Goal: Check status: Check status

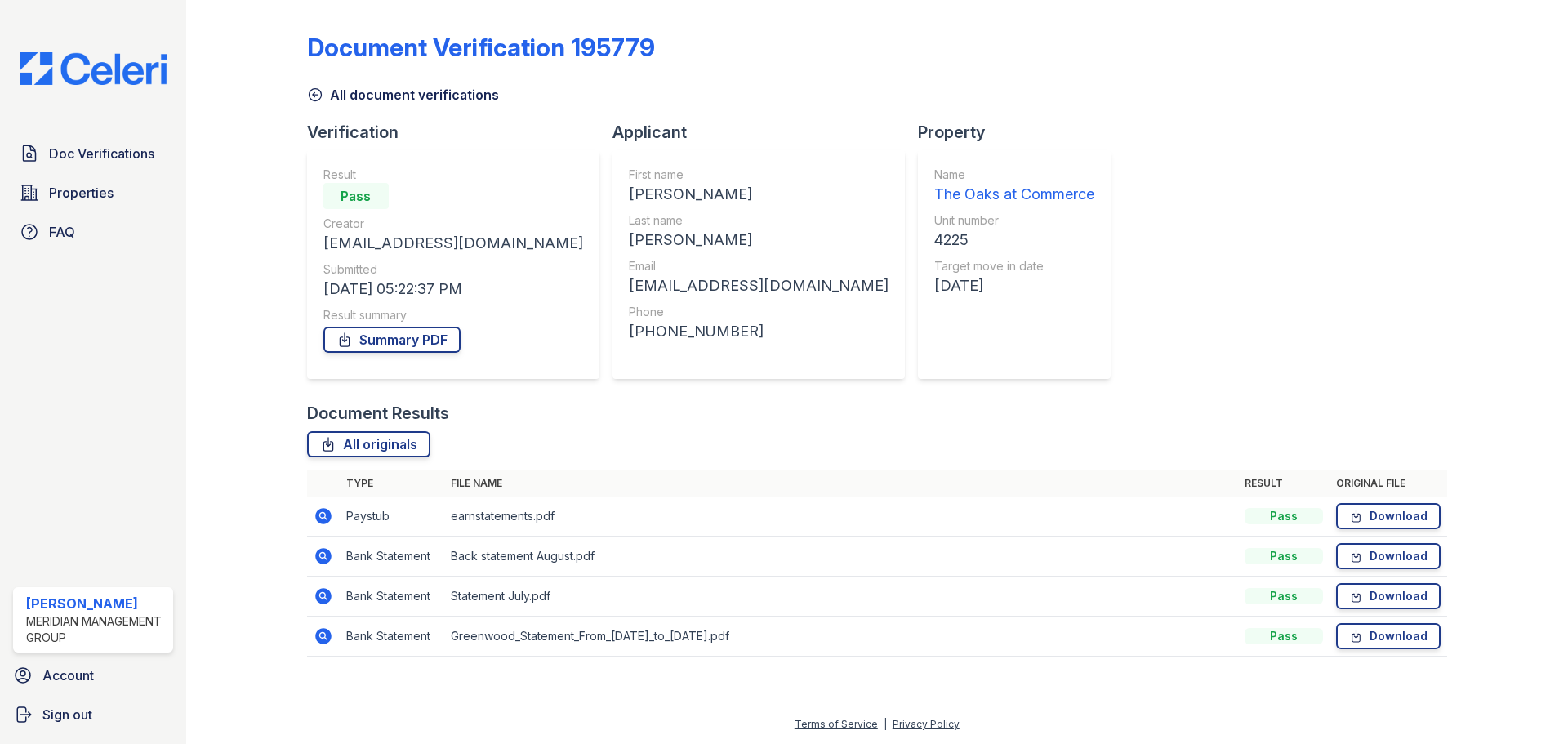
click at [343, 100] on link "All document verifications" at bounding box center [402, 95] width 192 height 20
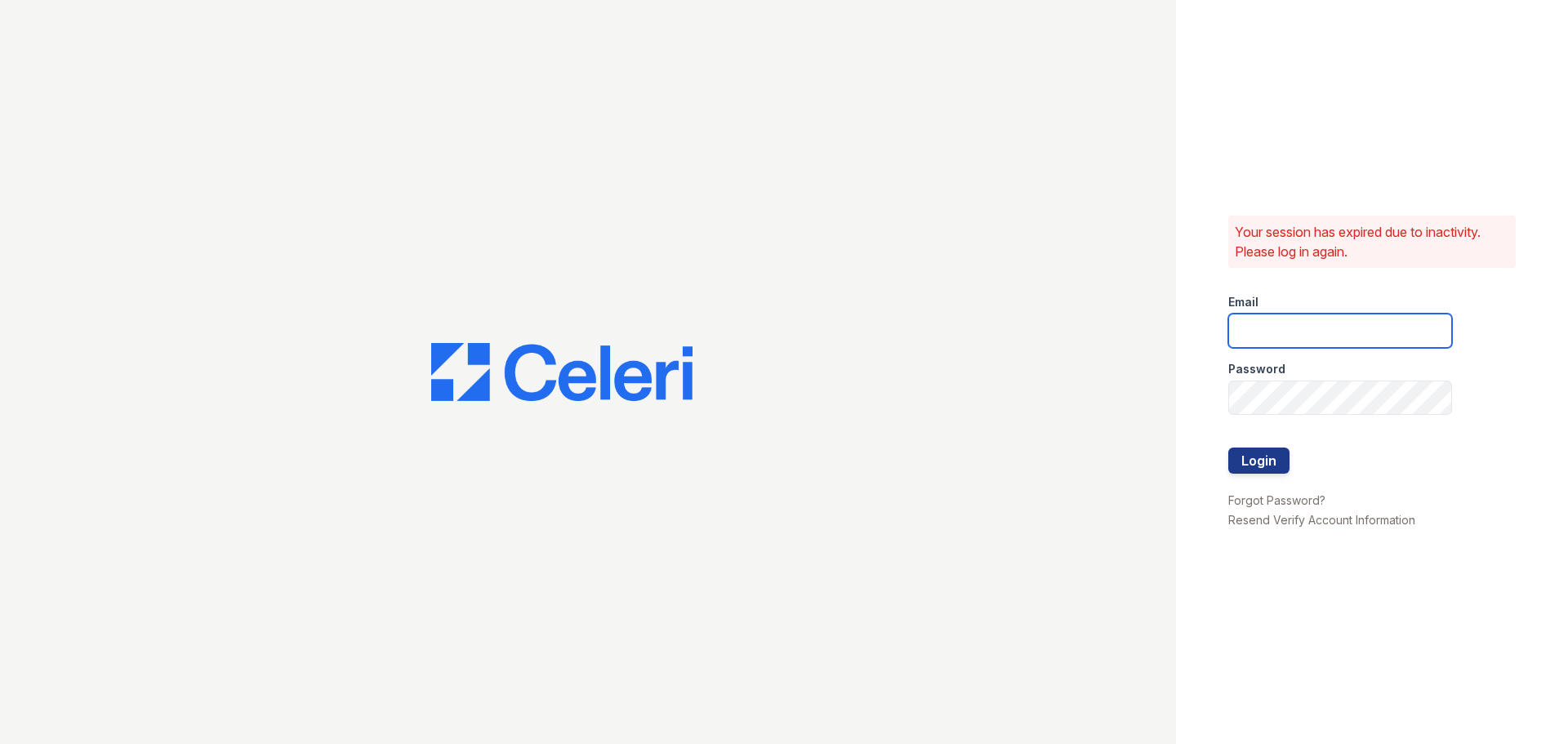
type input "kjackson@mmgmgt.com"
click at [1262, 468] on button "Login" at bounding box center [1259, 461] width 61 height 27
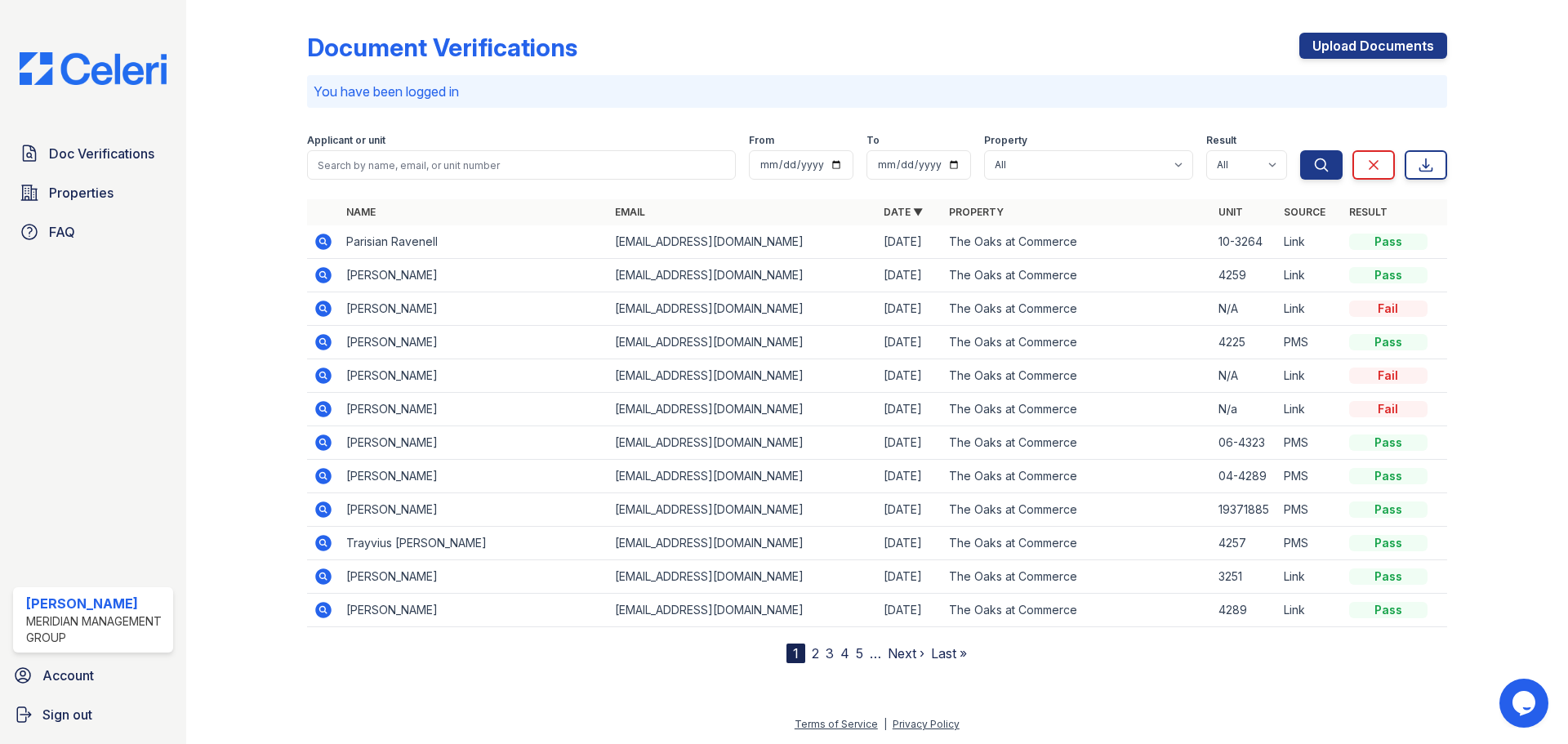
click at [317, 245] on icon at bounding box center [324, 242] width 17 height 17
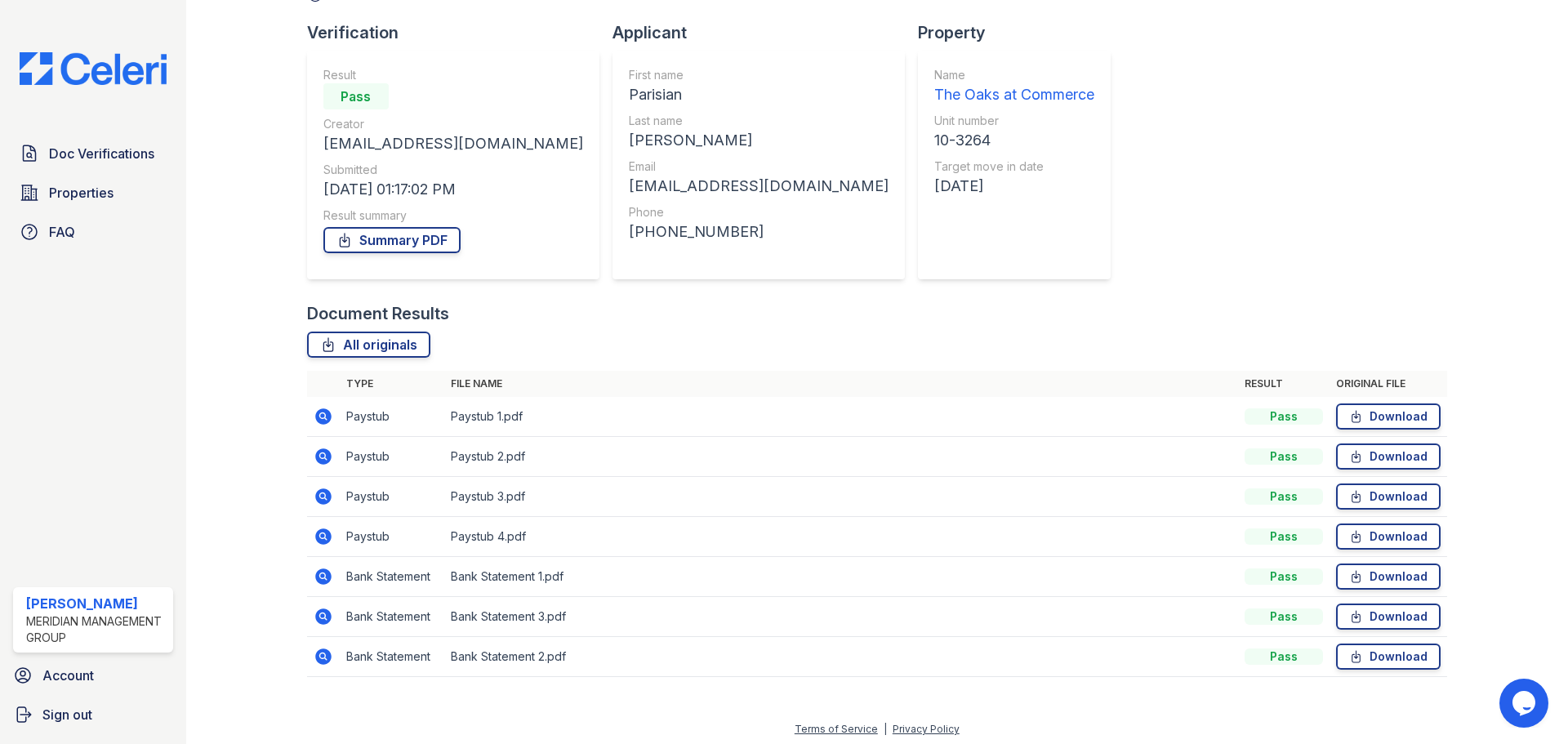
scroll to position [105, 0]
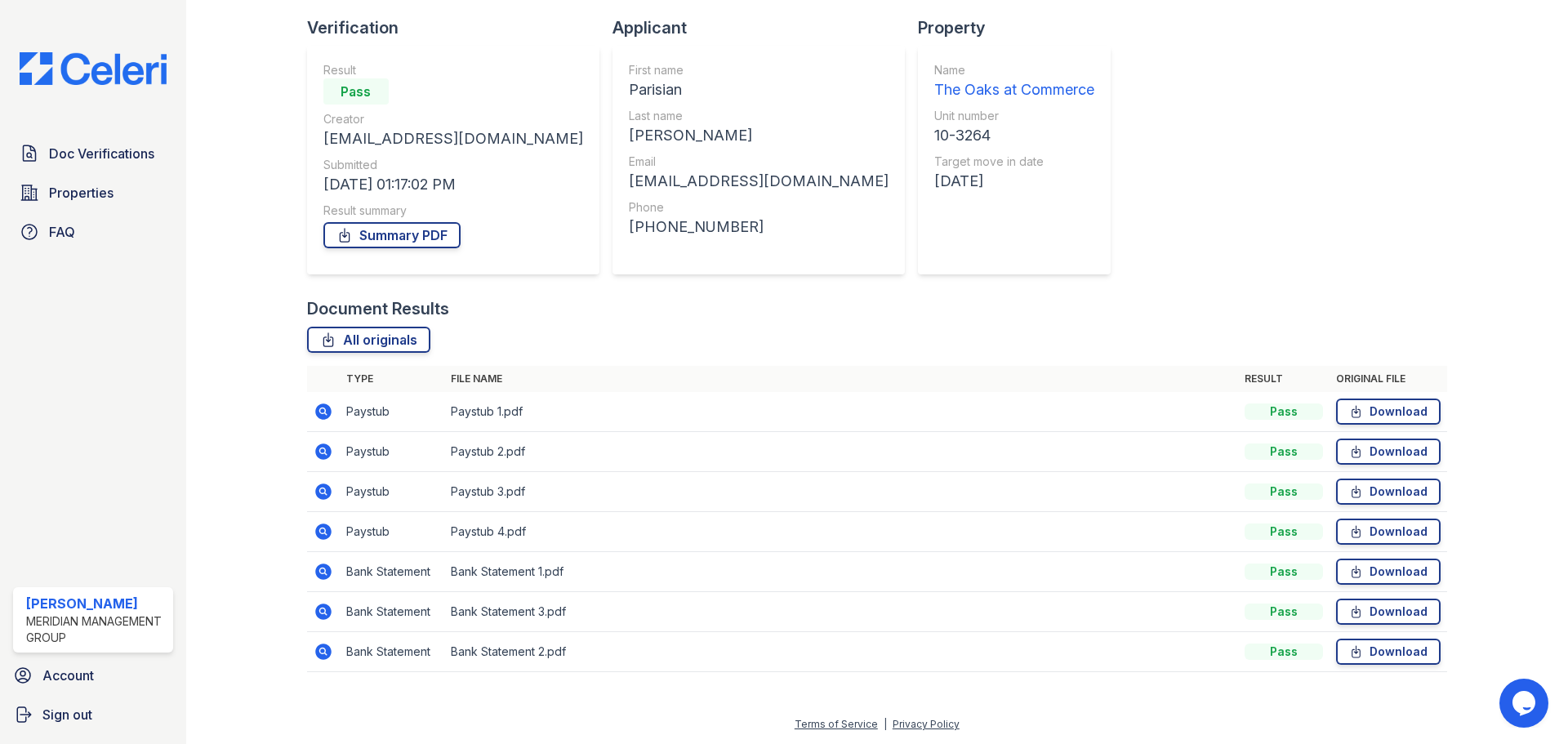
click at [325, 528] on icon at bounding box center [324, 532] width 17 height 17
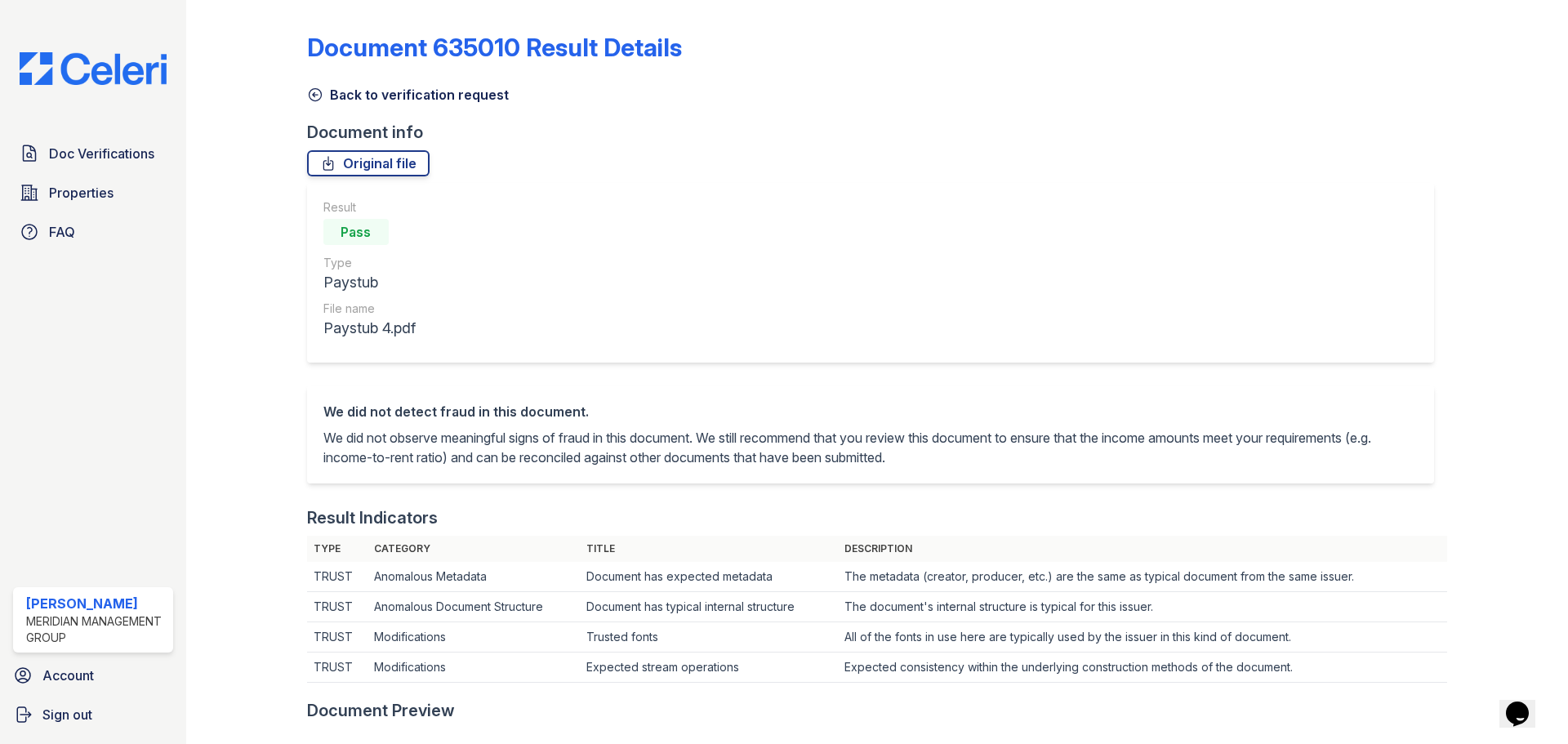
click at [395, 92] on link "Back to verification request" at bounding box center [407, 95] width 202 height 20
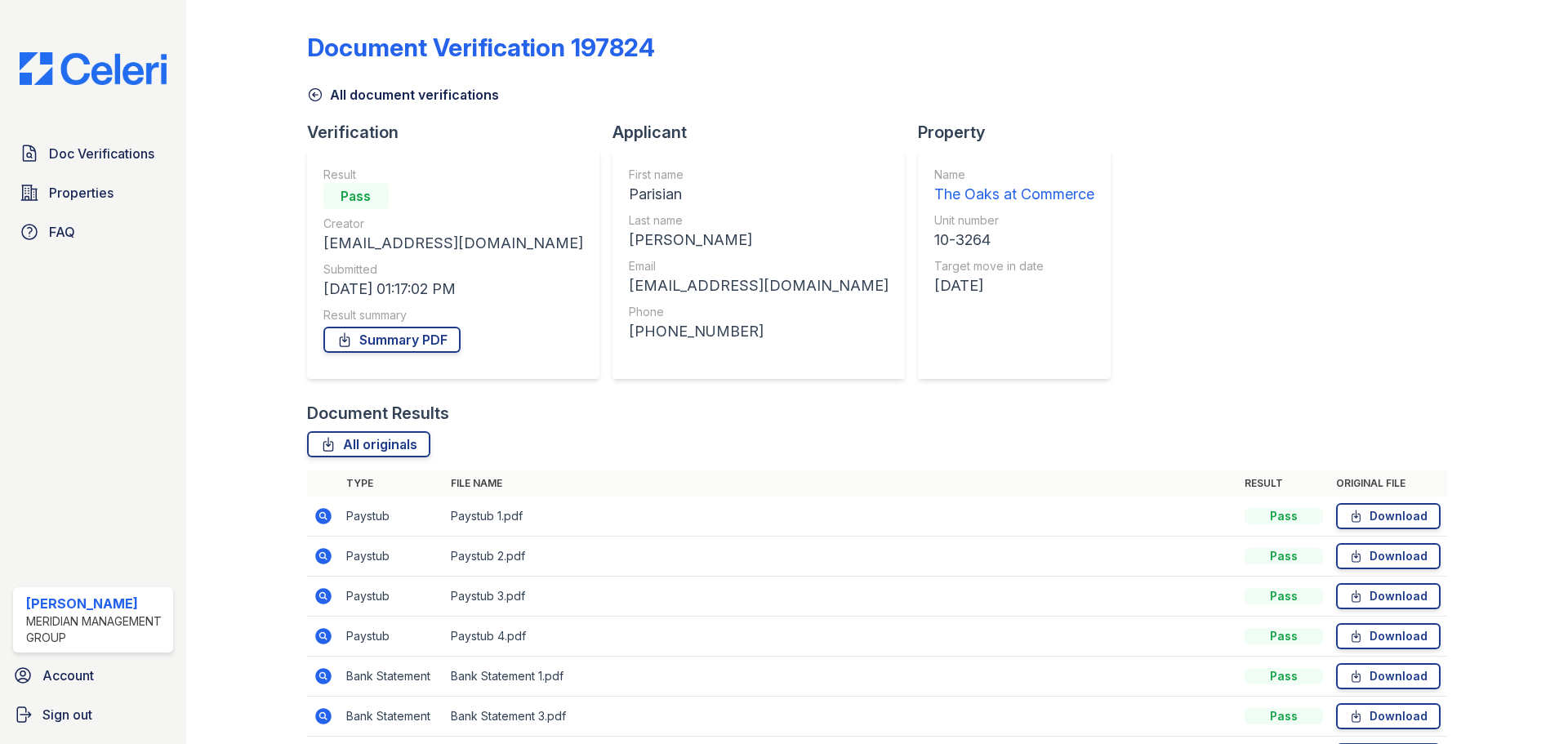
click at [328, 600] on icon at bounding box center [324, 596] width 17 height 17
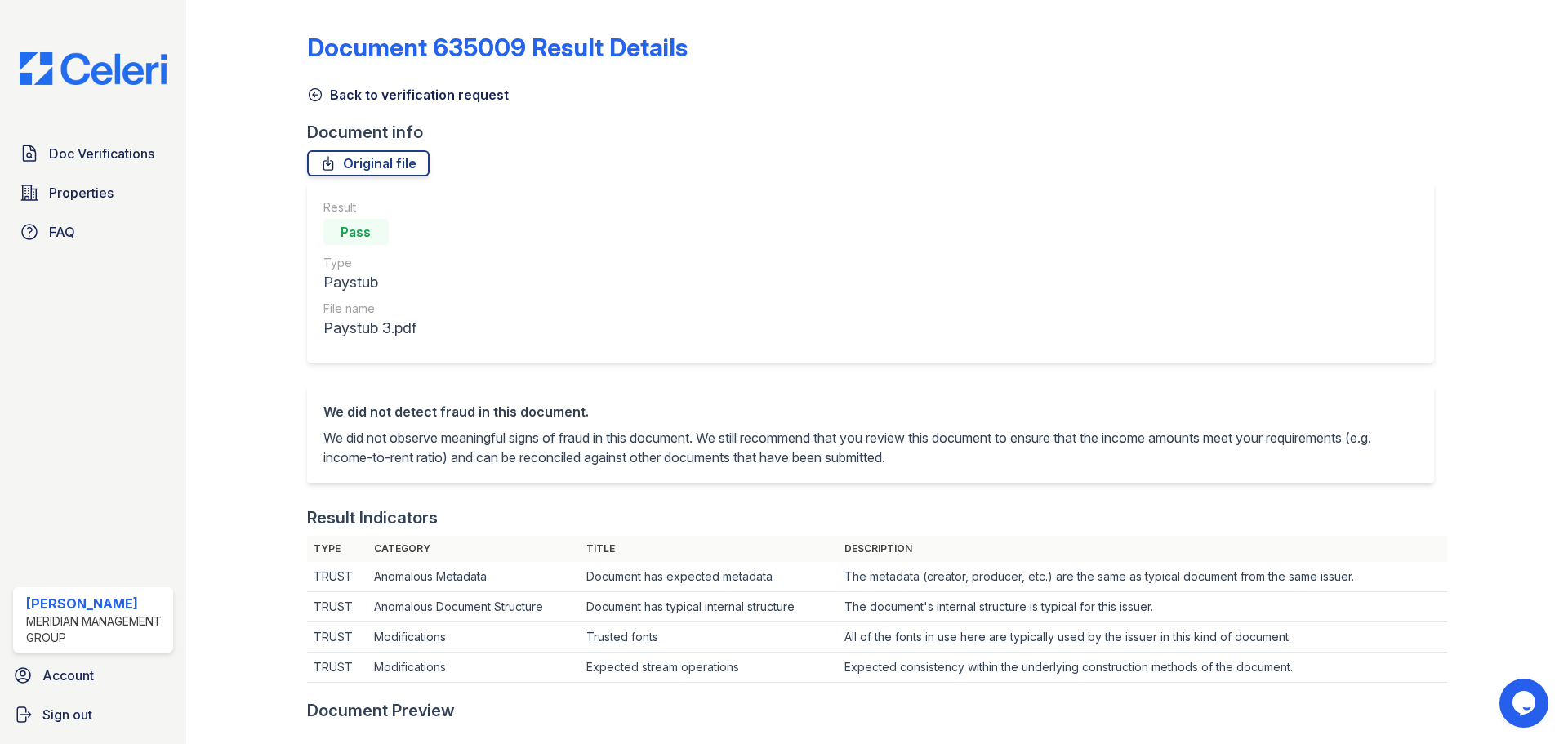
click at [387, 105] on div "Document 635009 Result Details Back to verification request Document info Origi…" at bounding box center [877, 739] width 1140 height 1466
click at [392, 85] on link "Back to verification request" at bounding box center [407, 95] width 202 height 20
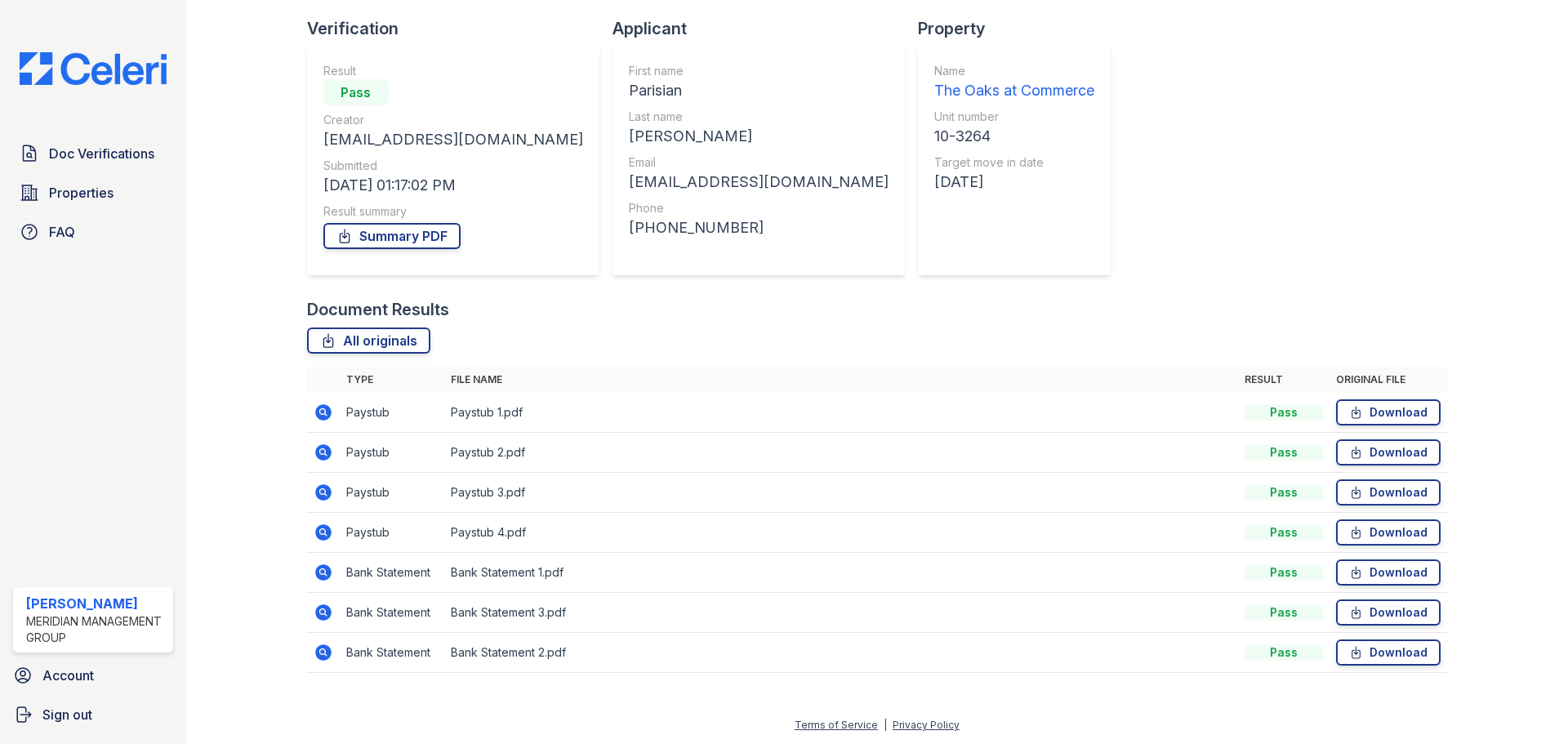
scroll to position [105, 0]
click at [328, 453] on icon at bounding box center [324, 452] width 17 height 17
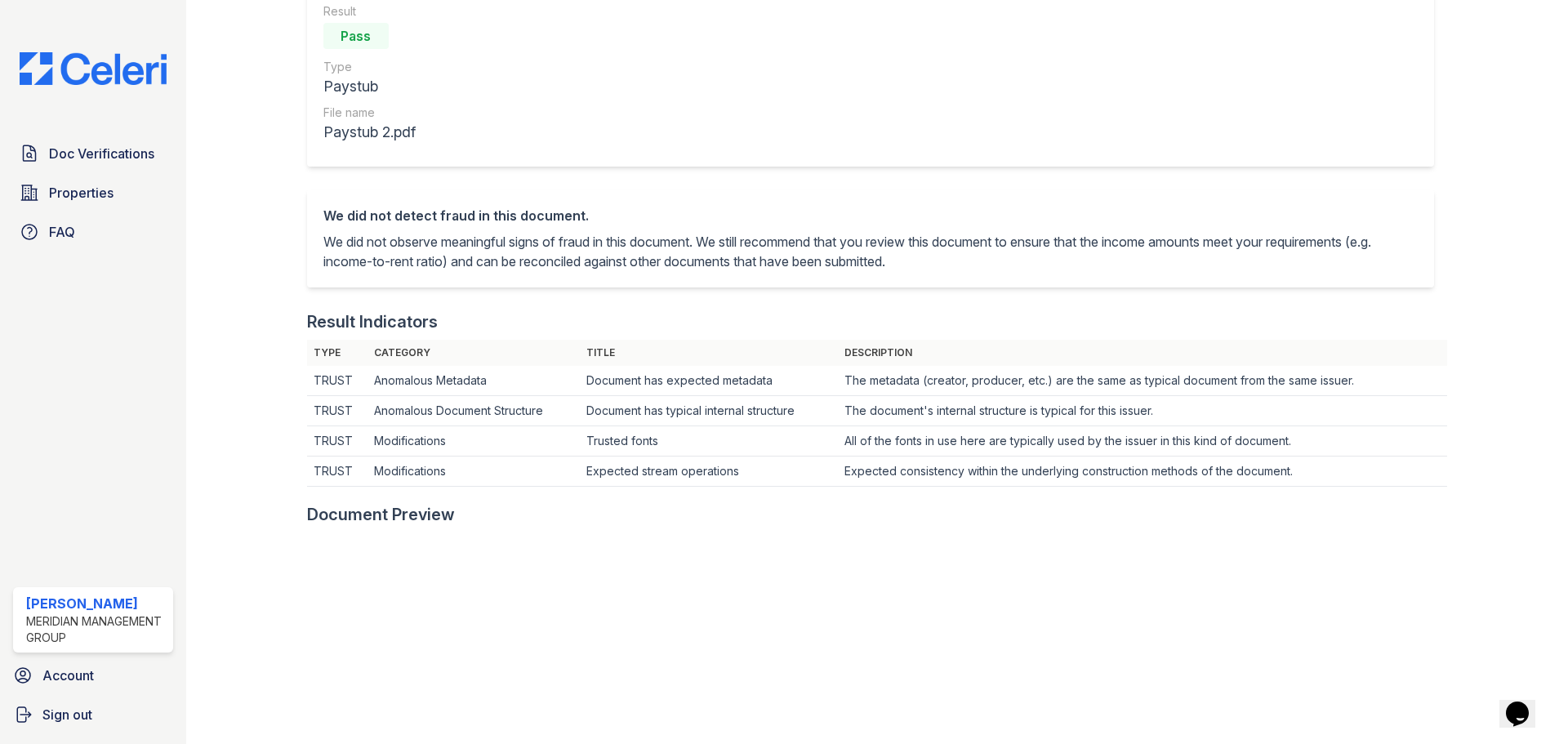
scroll to position [81, 0]
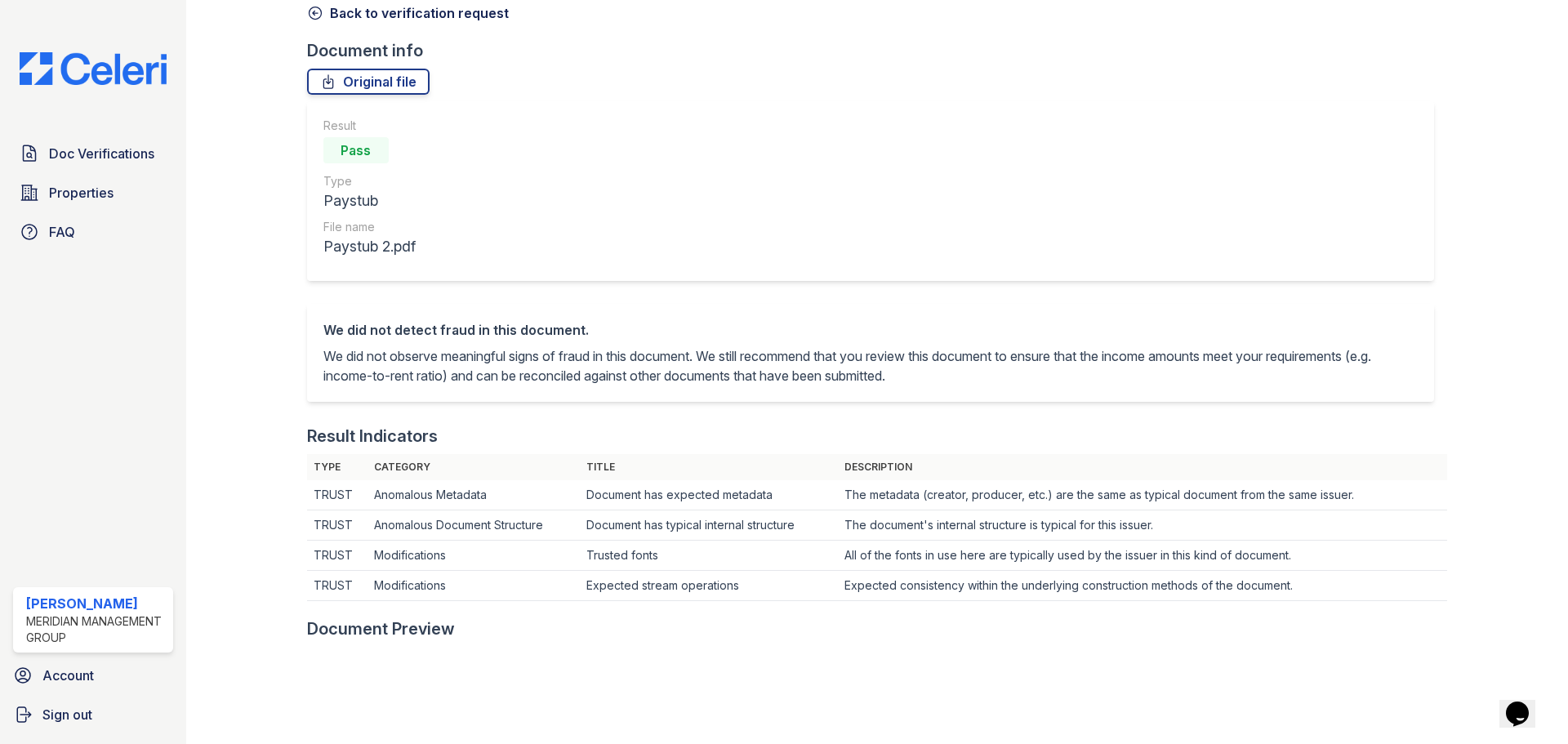
click at [343, 5] on link "Back to verification request" at bounding box center [407, 13] width 202 height 20
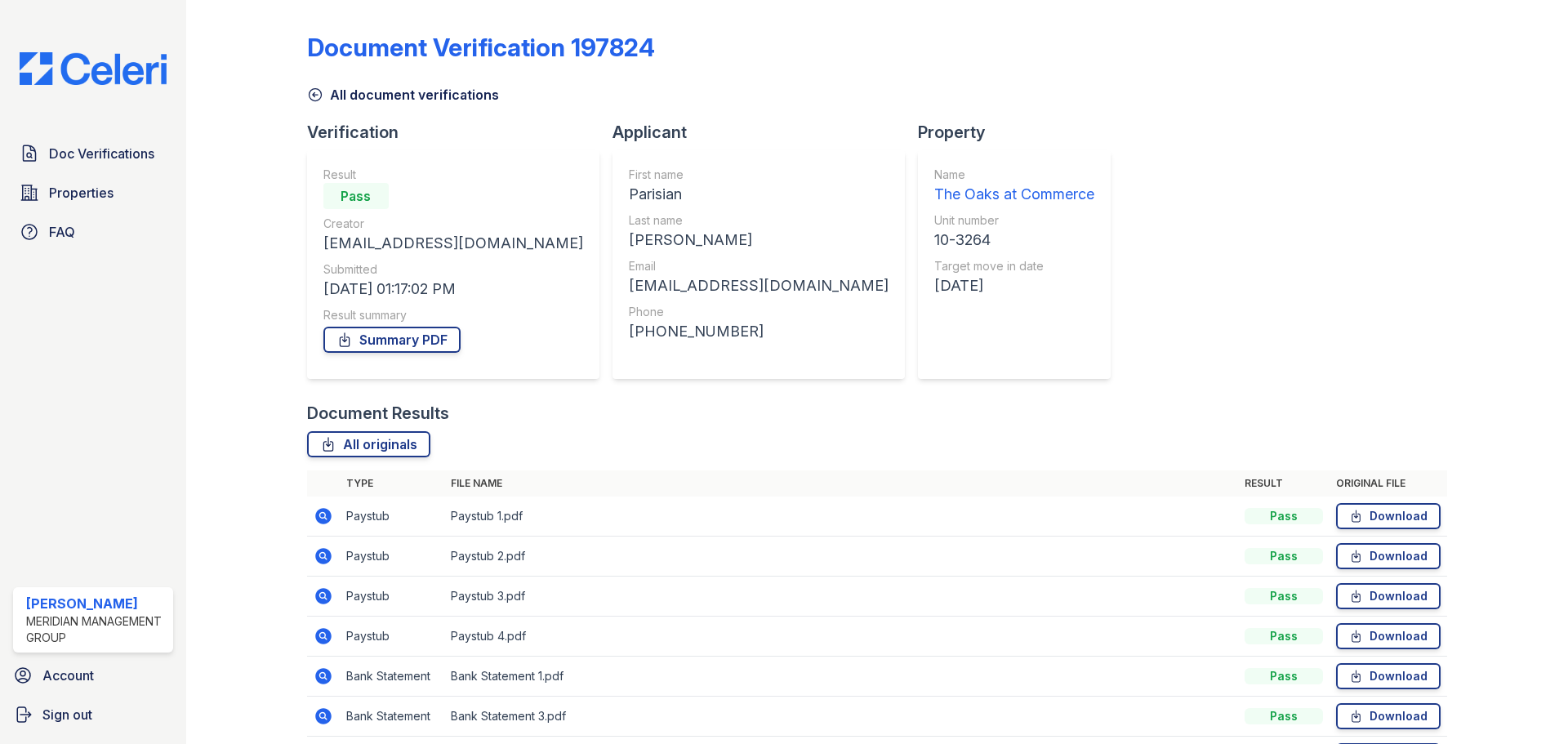
click at [324, 524] on icon at bounding box center [324, 516] width 20 height 20
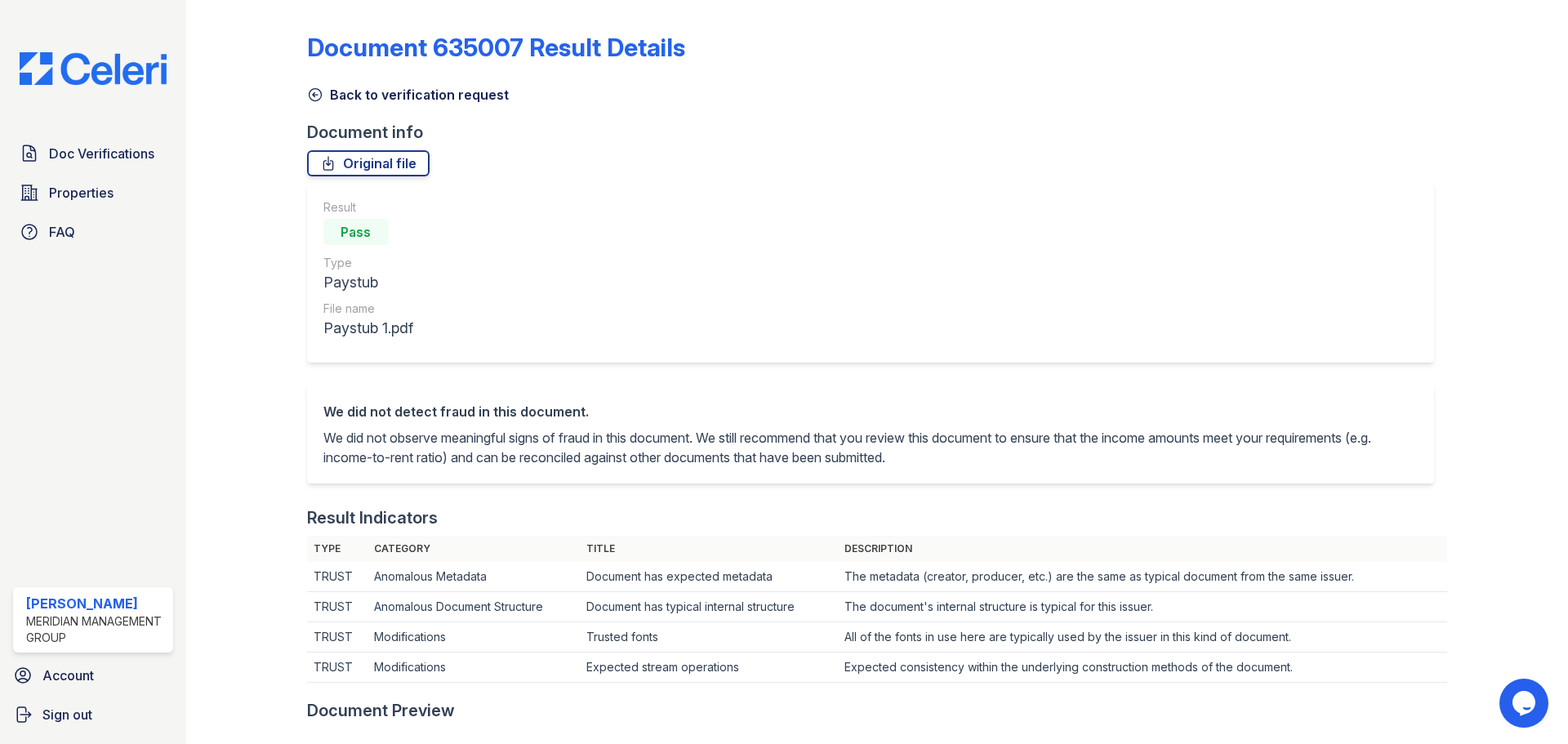
click at [409, 91] on link "Back to verification request" at bounding box center [407, 95] width 202 height 20
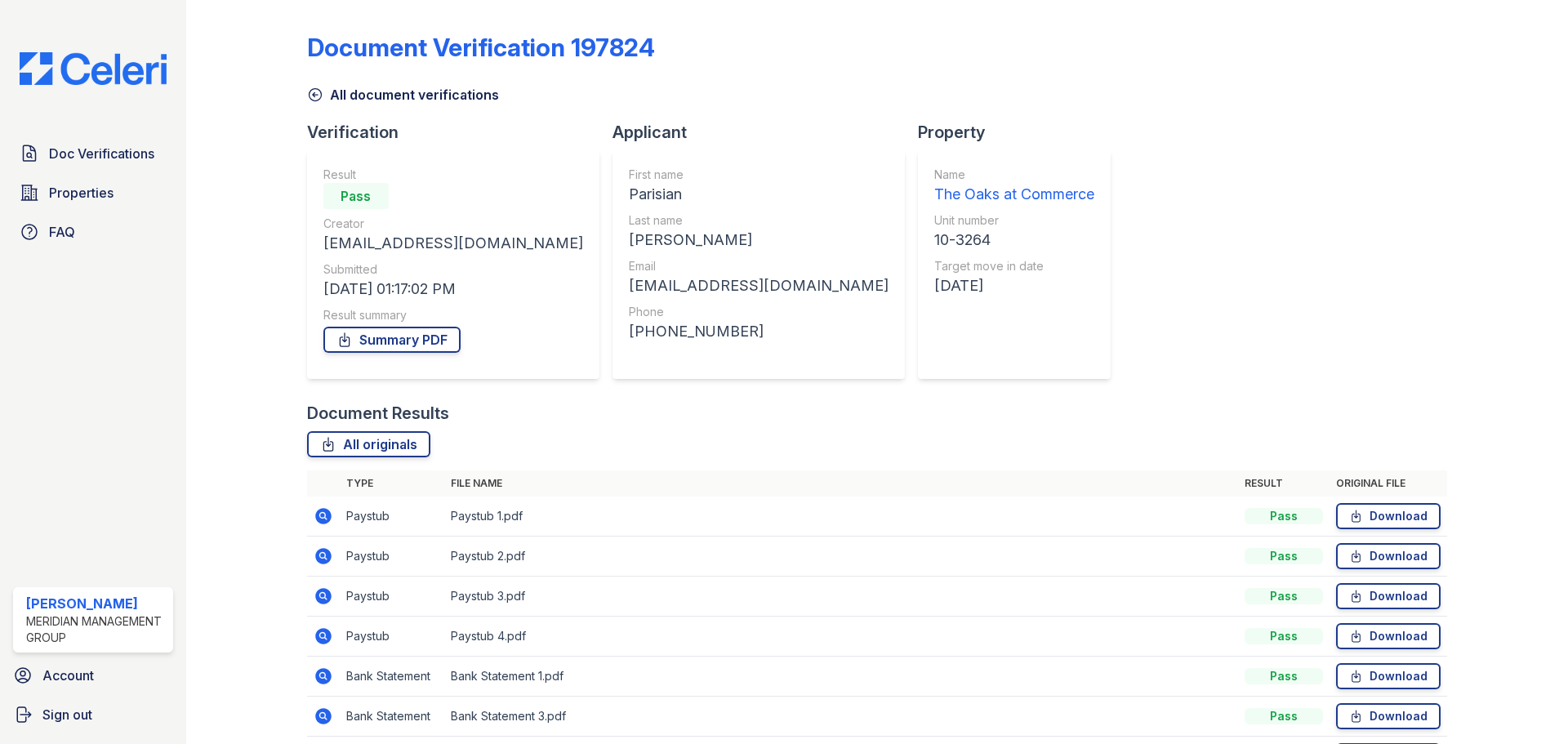
click at [368, 92] on link "All document verifications" at bounding box center [402, 95] width 192 height 20
